Goal: Check status: Check status

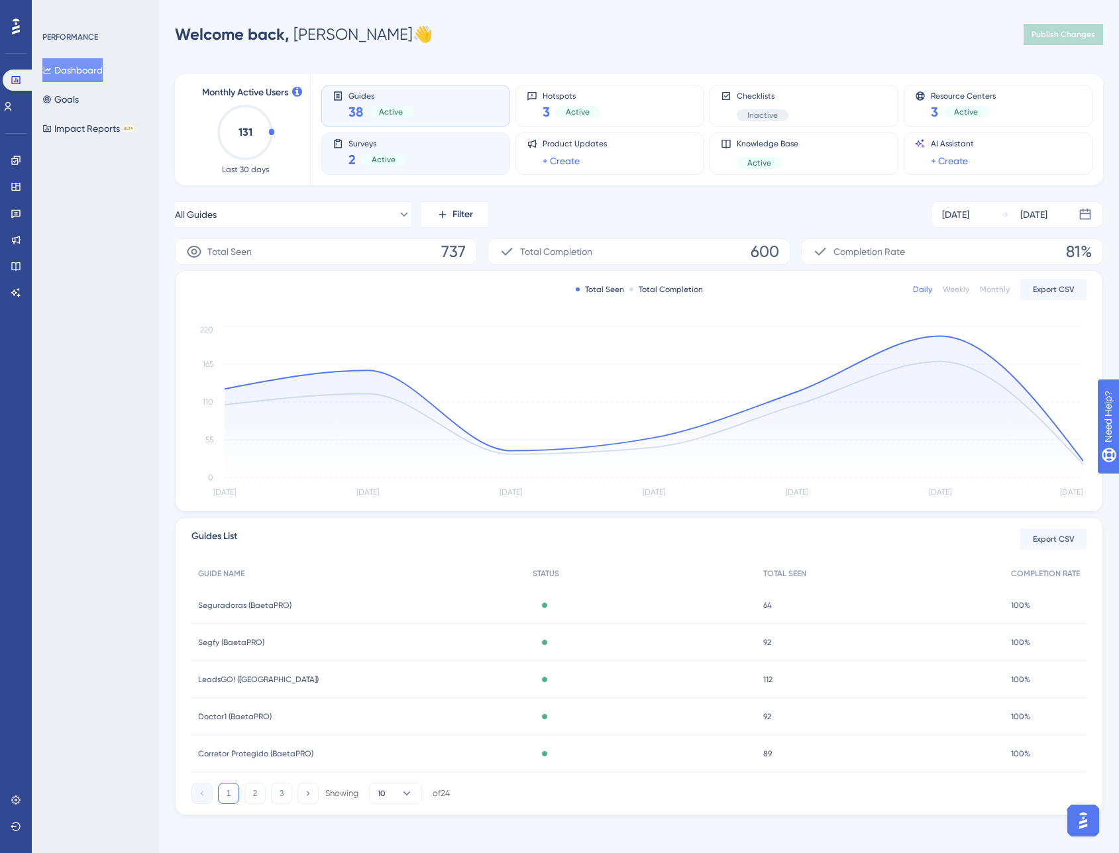
click at [353, 149] on div "Surveys 2 Active" at bounding box center [377, 153] width 58 height 30
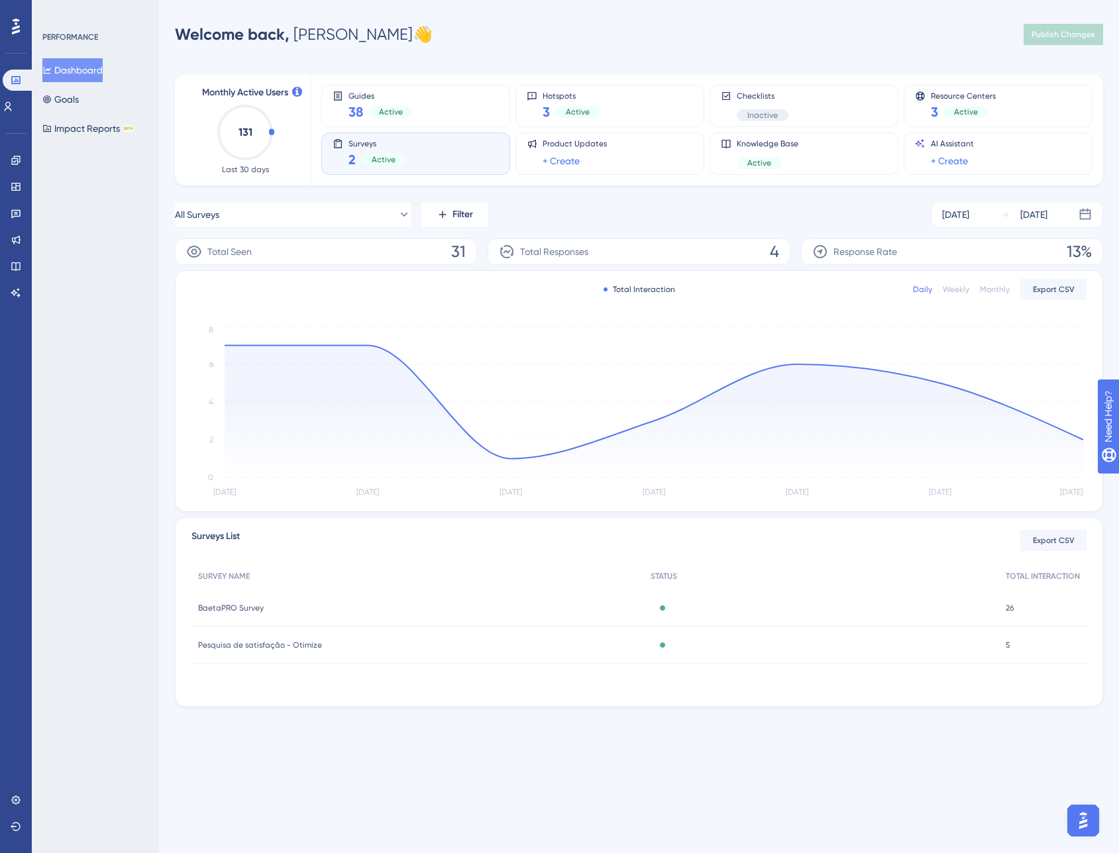
click at [223, 607] on span "BaetaPRO Survey" at bounding box center [231, 608] width 66 height 11
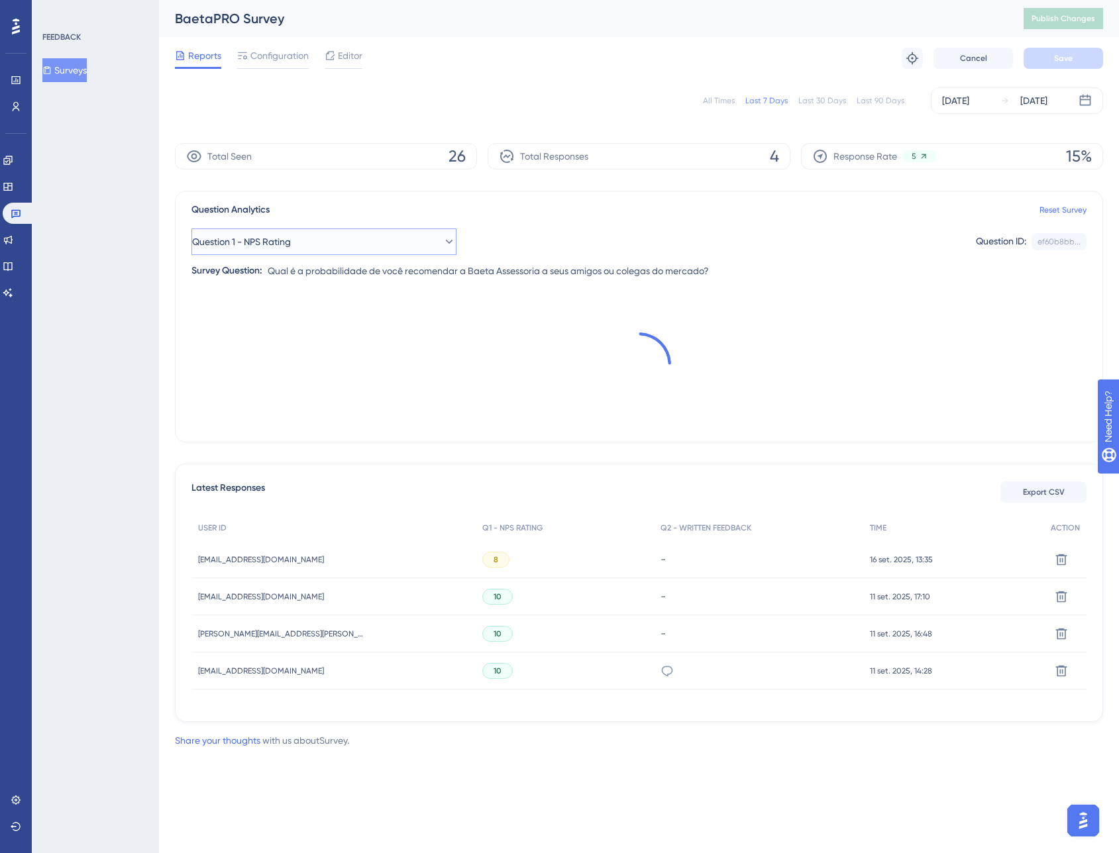
click at [393, 246] on button "Question 1 - NPS Rating" at bounding box center [323, 241] width 265 height 26
click at [497, 230] on div "Question 1 - NPS Rating Question 1 - NPS Rating Question 1 - NPS Rating Questio…" at bounding box center [638, 241] width 895 height 26
click at [13, 210] on icon at bounding box center [15, 214] width 9 height 9
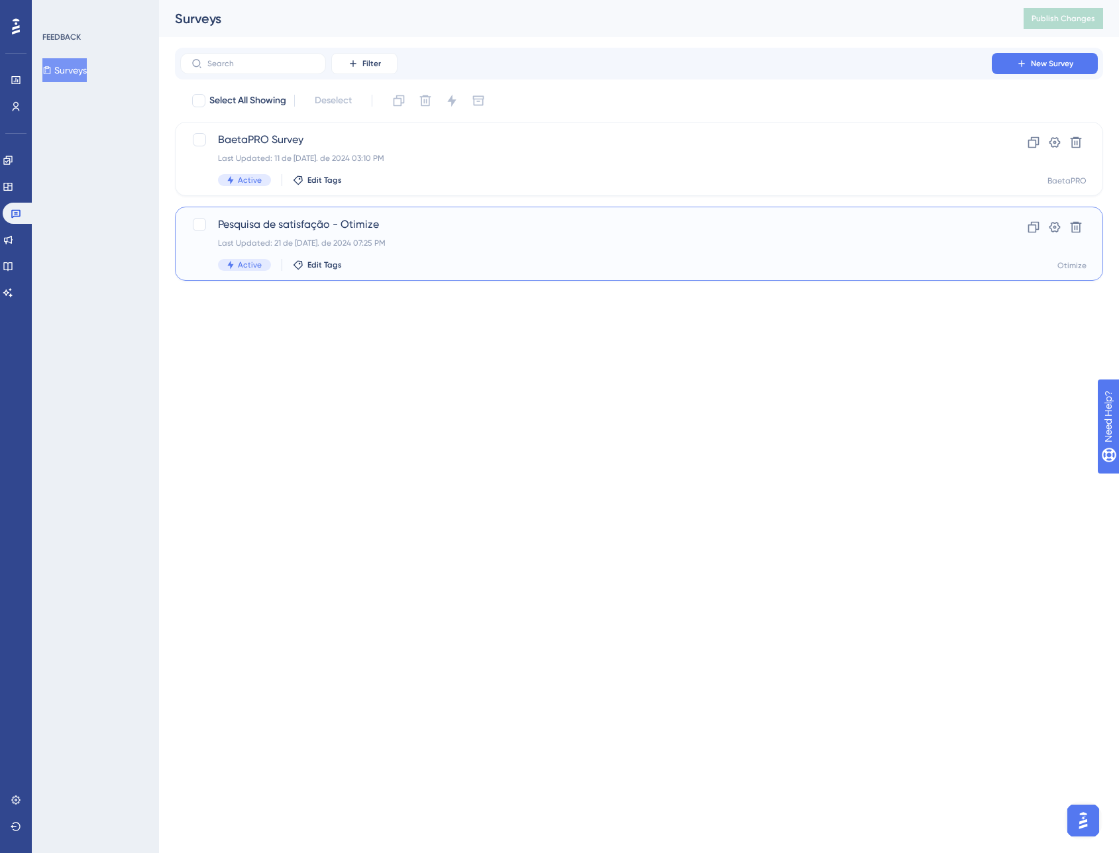
click at [316, 236] on div "Pesquisa de satisfação - Otimize Last Updated: 21 de [DATE]. de 2024 07:25 PM A…" at bounding box center [586, 244] width 736 height 54
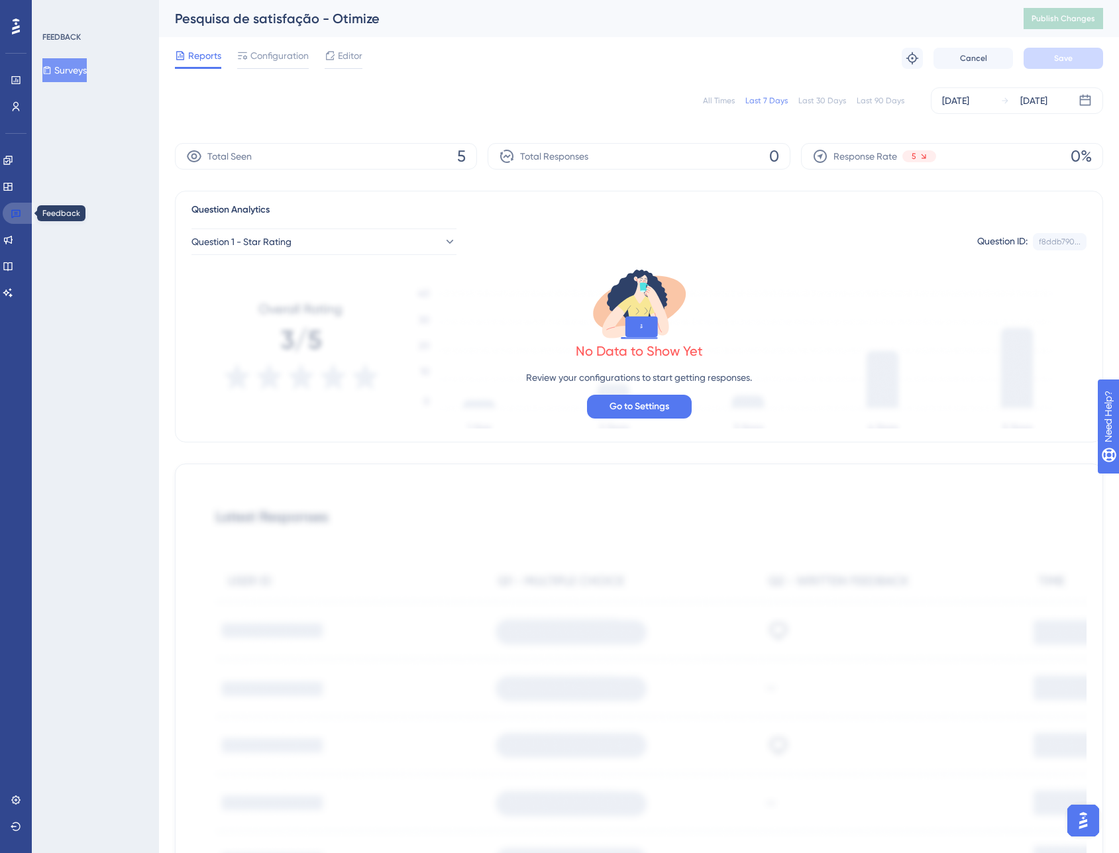
click at [11, 211] on icon at bounding box center [15, 214] width 9 height 9
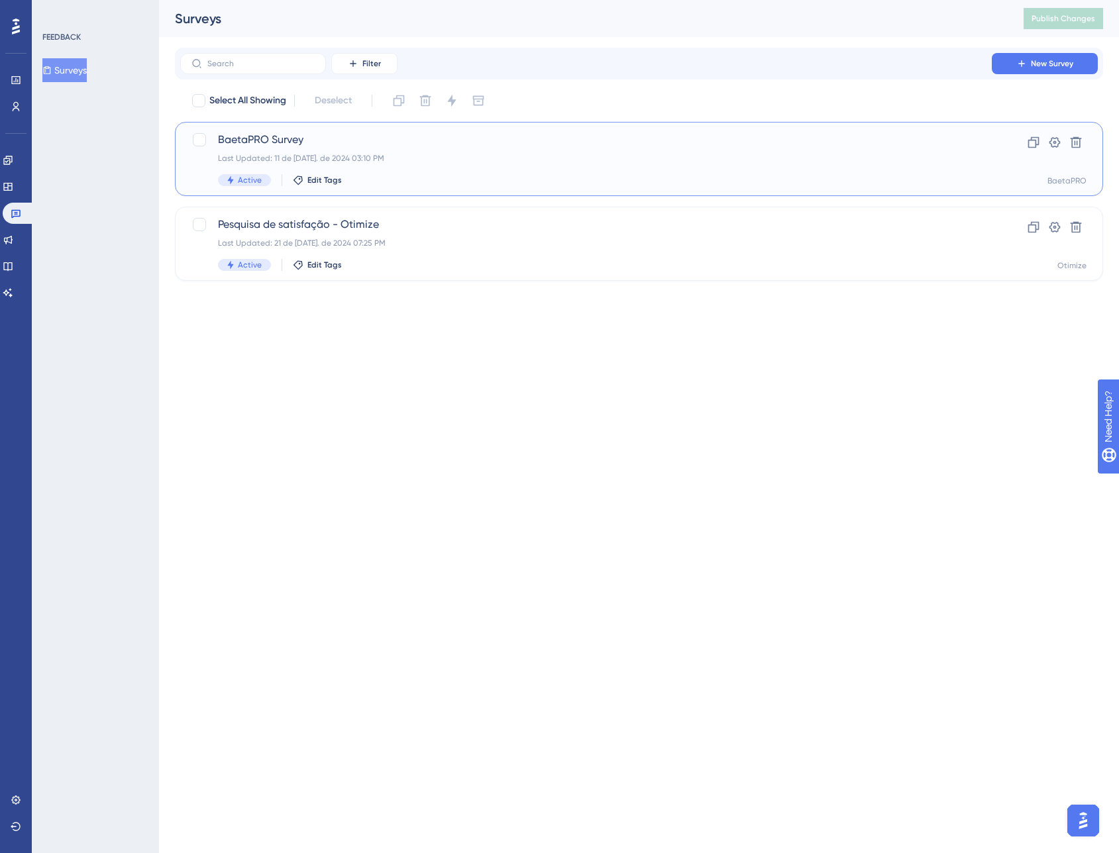
click at [406, 152] on div "BaetaPRO Survey Last Updated: 11 de [DATE]. de 2024 03:10 PM Active Edit Tags" at bounding box center [586, 159] width 736 height 54
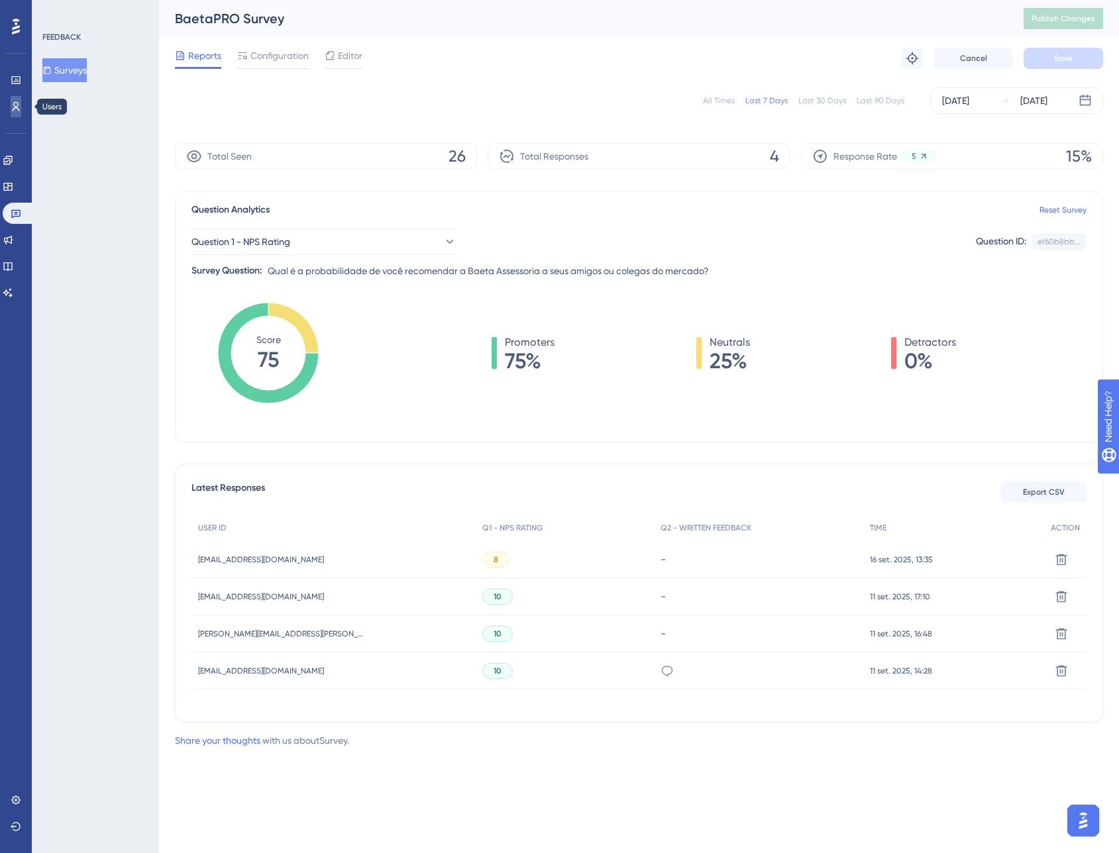
click at [11, 109] on icon at bounding box center [16, 106] width 11 height 11
